Goal: Task Accomplishment & Management: Complete application form

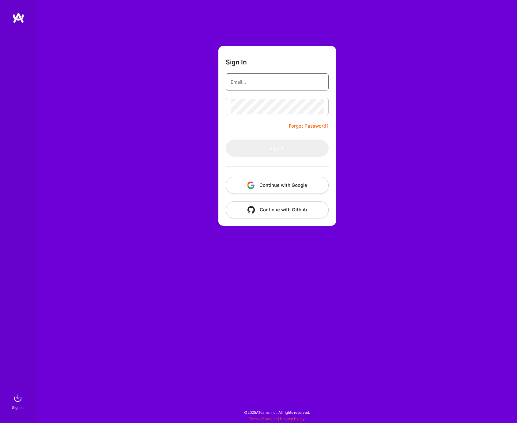
type input "[EMAIL_ADDRESS][DOMAIN_NAME]"
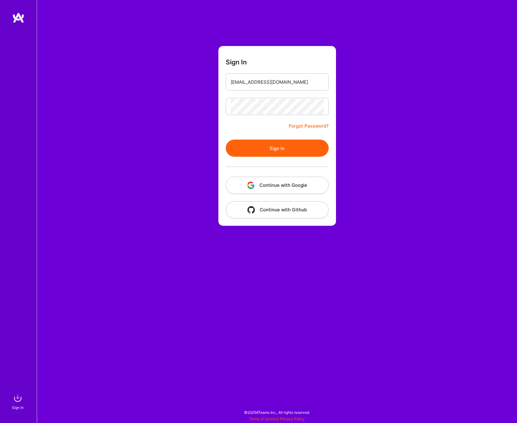
click at [269, 153] on button "Sign In" at bounding box center [277, 147] width 103 height 17
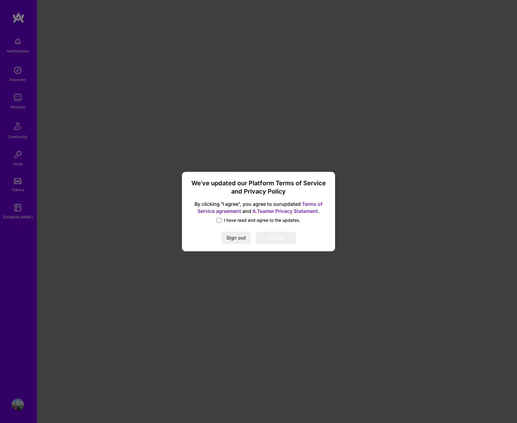
click at [231, 219] on span "I have read and agree to the updates." at bounding box center [262, 220] width 77 height 6
click at [0, 0] on input "I have read and agree to the updates." at bounding box center [0, 0] width 0 height 0
click at [280, 237] on button "I agree" at bounding box center [276, 238] width 40 height 12
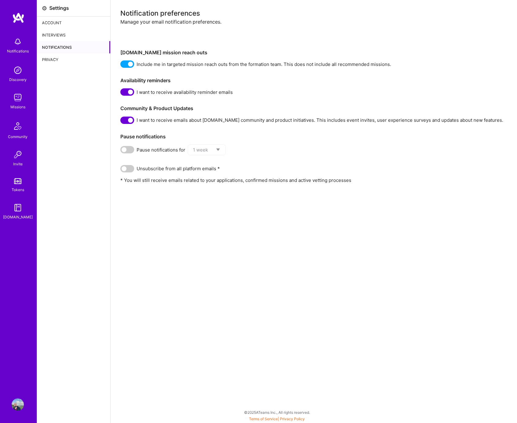
click at [26, 72] on link "Discovery" at bounding box center [18, 73] width 38 height 19
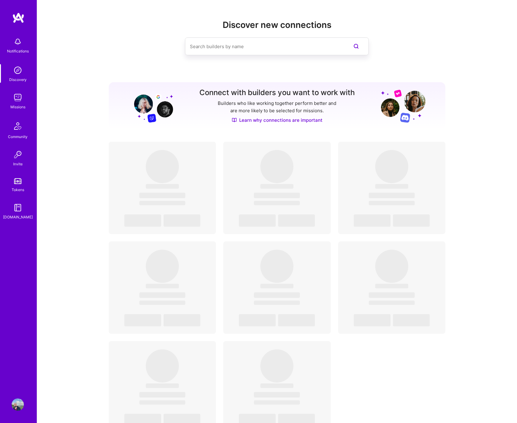
click at [18, 46] on img at bounding box center [18, 42] width 12 height 12
click at [21, 97] on img at bounding box center [18, 97] width 12 height 12
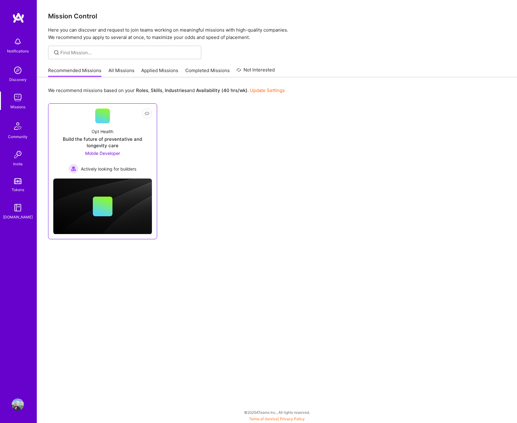
click at [121, 147] on div "Build the future of preventative and longevity care" at bounding box center [102, 142] width 99 height 13
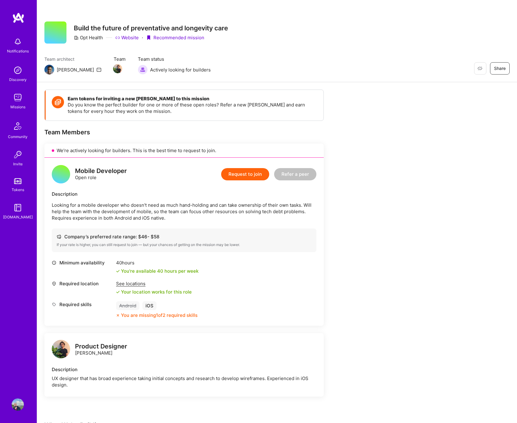
click at [244, 177] on button "Request to join" at bounding box center [245, 174] width 48 height 12
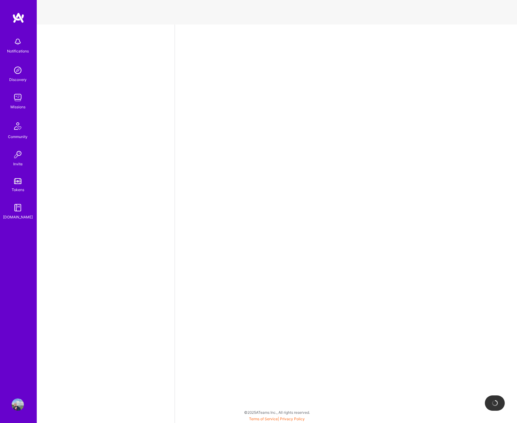
select select "UY"
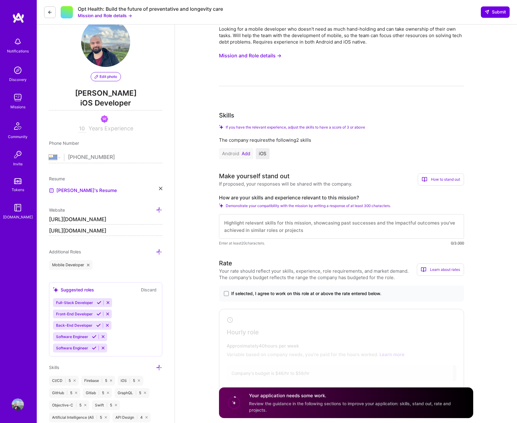
scroll to position [28, 0]
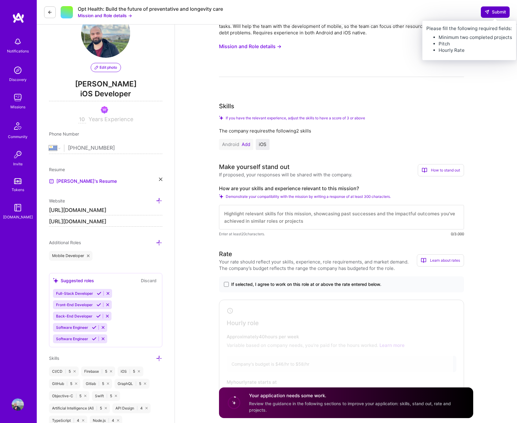
click at [494, 14] on span "Submit" at bounding box center [495, 12] width 21 height 6
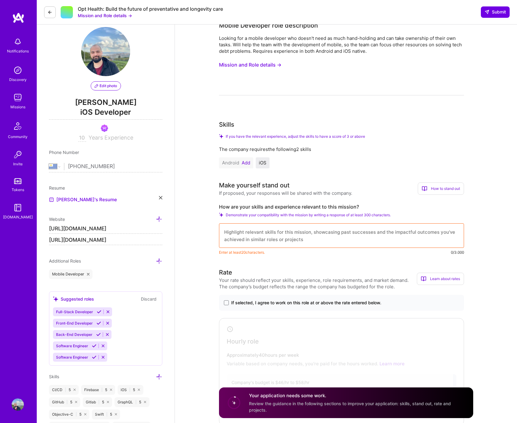
scroll to position [23, 0]
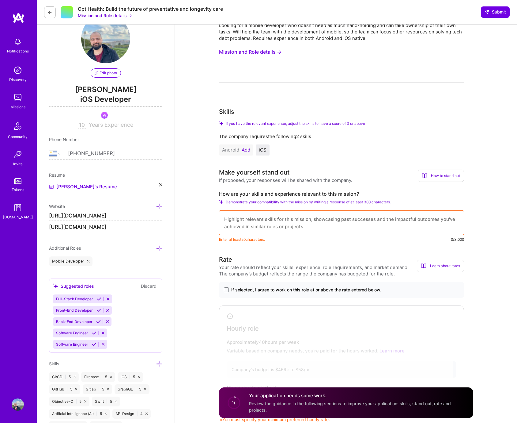
click at [298, 219] on textarea at bounding box center [341, 222] width 245 height 25
